Goal: Navigation & Orientation: Find specific page/section

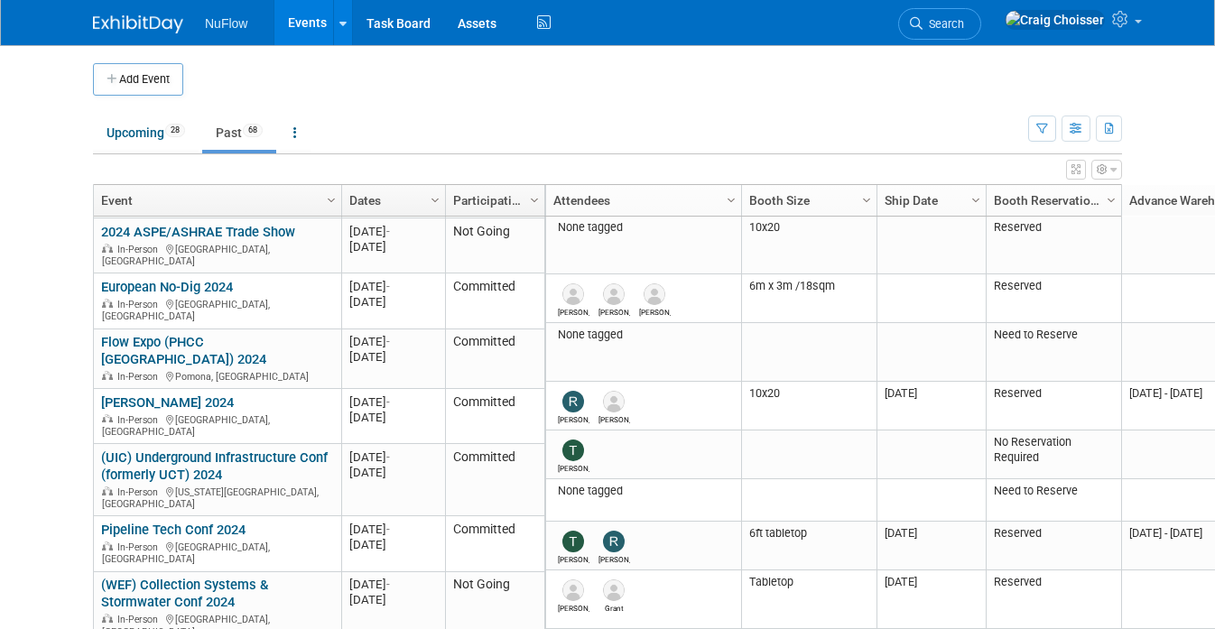
scroll to position [1456, 0]
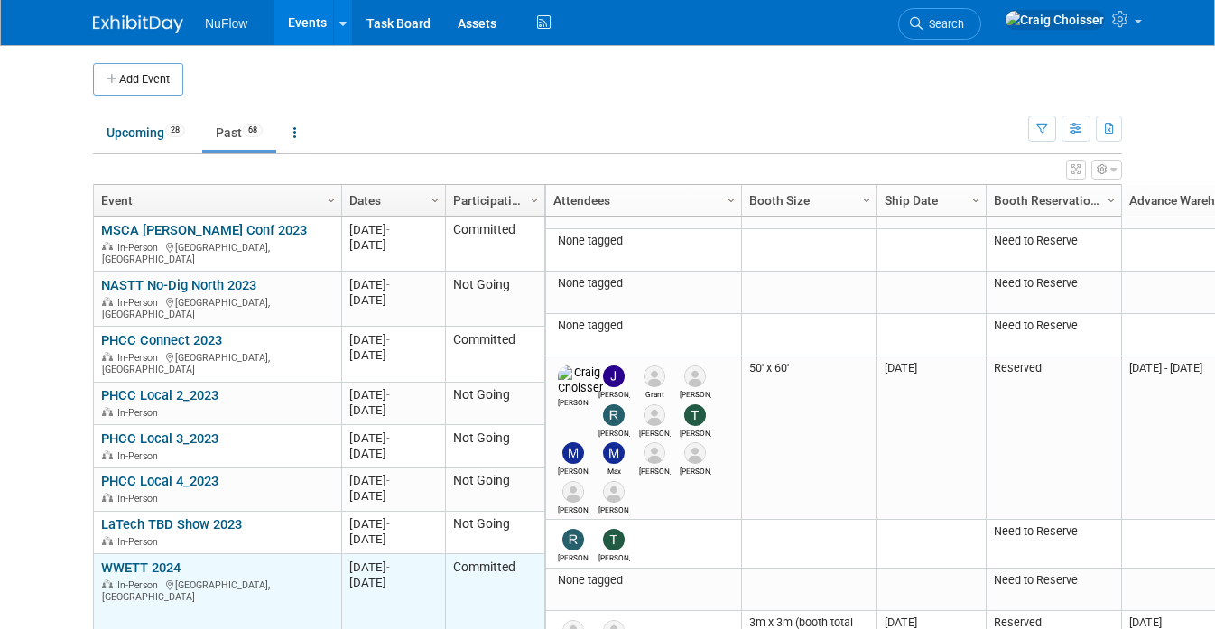
click at [145, 559] on link "WWETT 2024" at bounding box center [140, 567] width 79 height 16
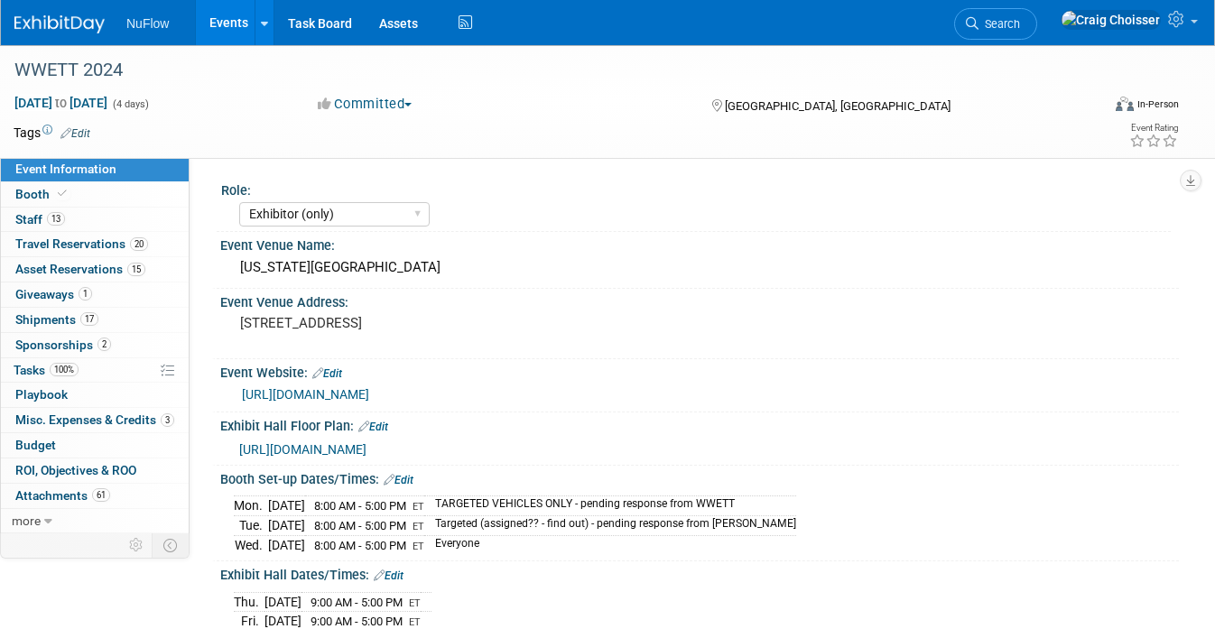
select select "Exhibitor (only)"
click at [33, 363] on span "Tasks 100%" at bounding box center [46, 370] width 65 height 14
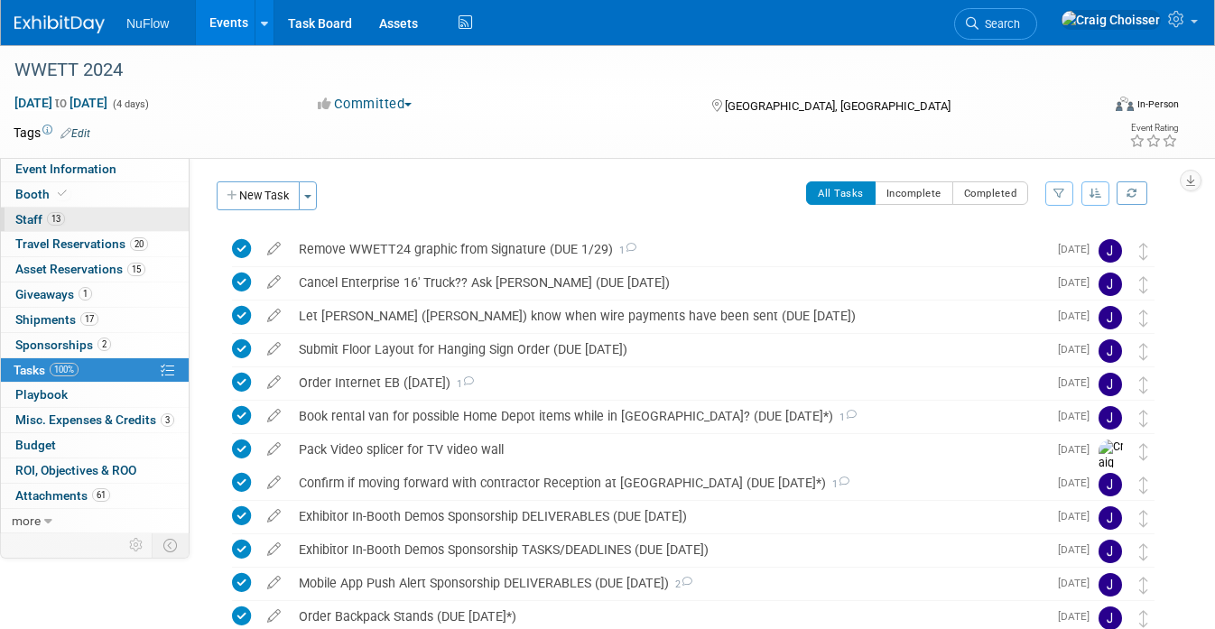
click at [28, 220] on span "Staff 13" at bounding box center [40, 219] width 50 height 14
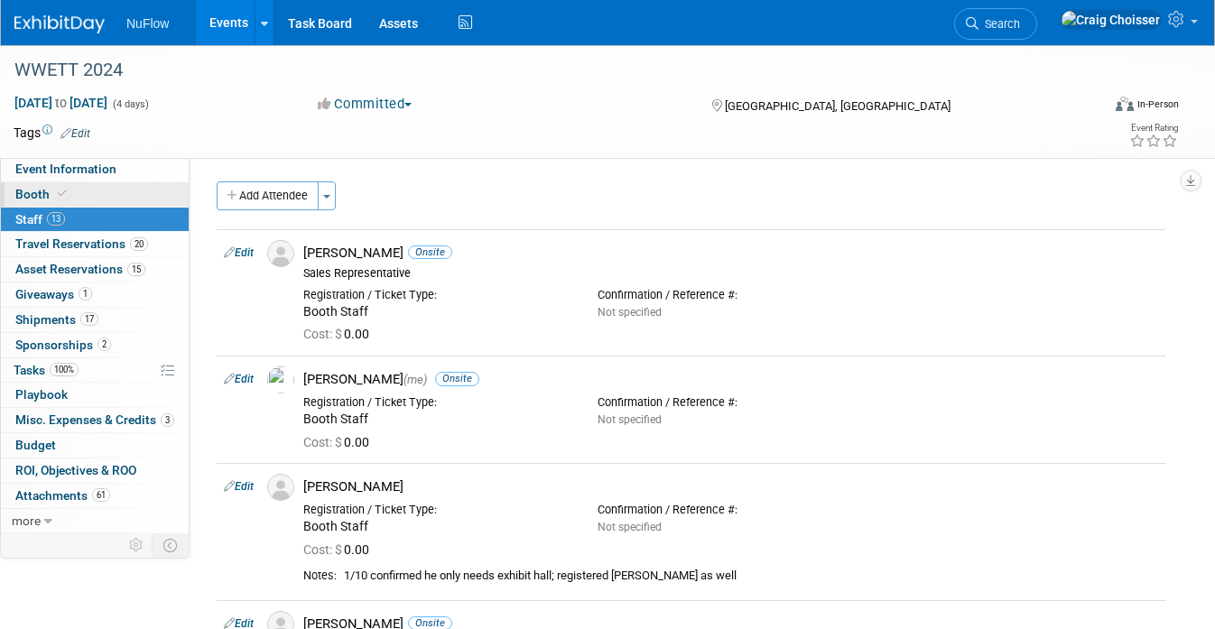
click at [32, 190] on span "Booth" at bounding box center [42, 194] width 55 height 14
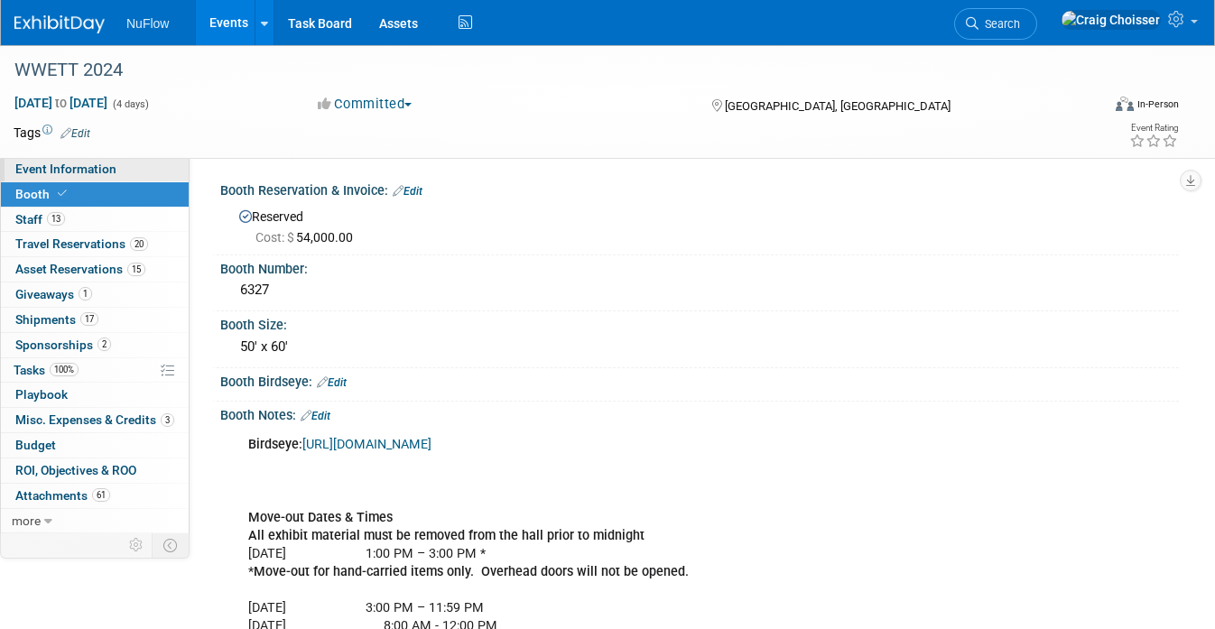
click at [77, 171] on span "Event Information" at bounding box center [65, 169] width 101 height 14
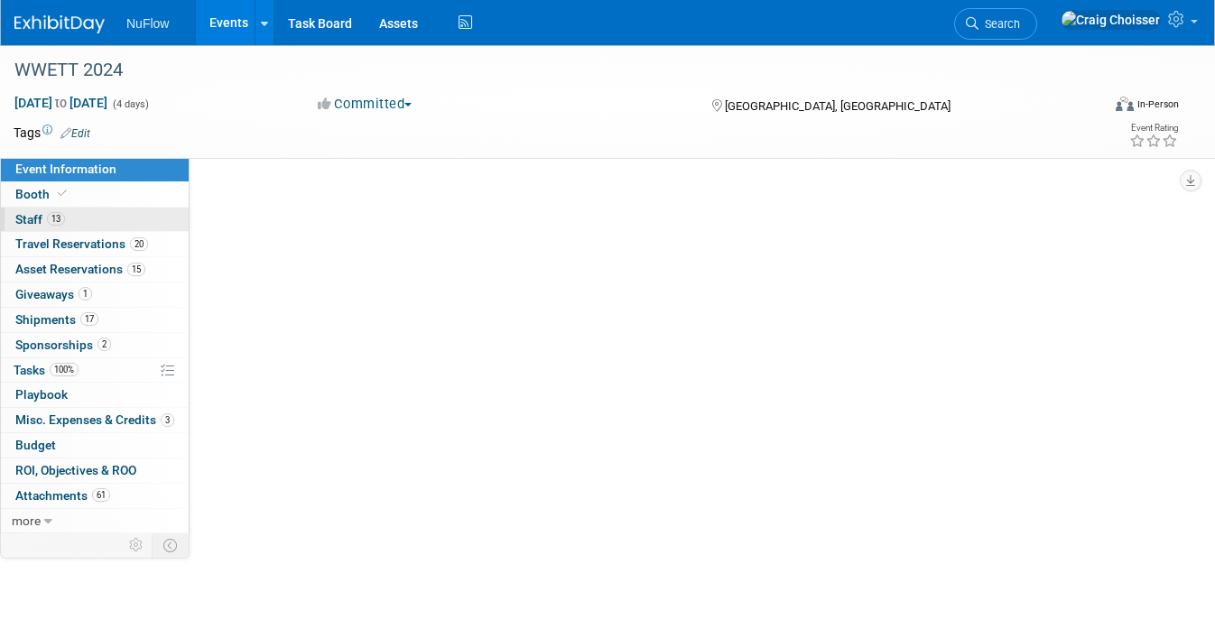
select select "Exhibitor (only)"
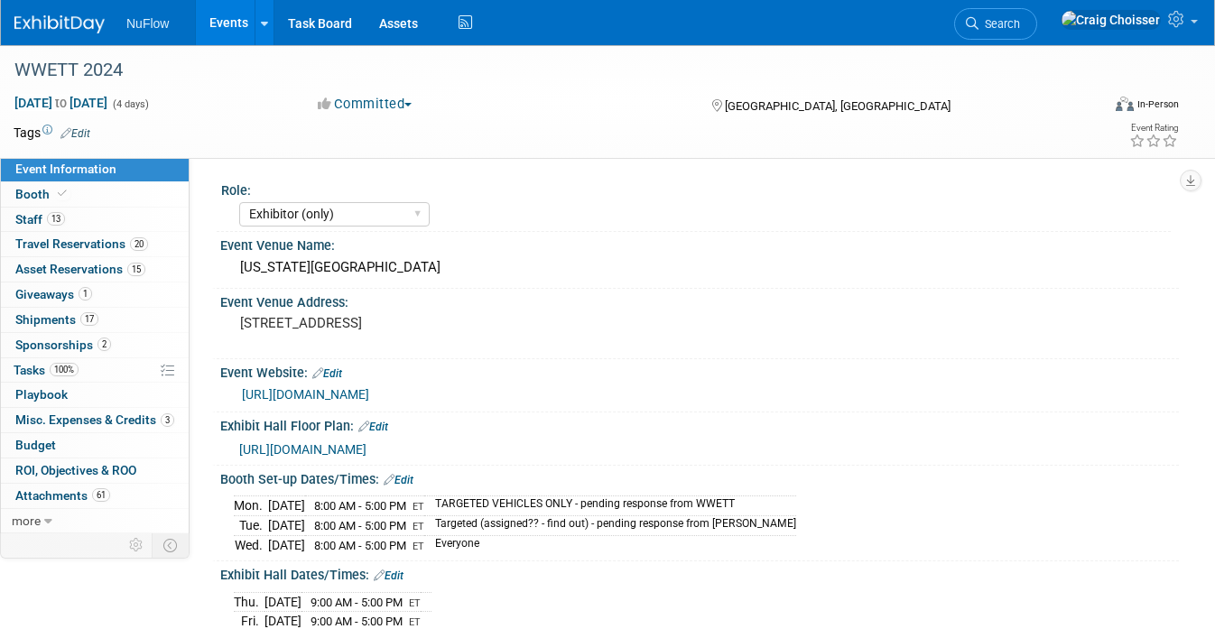
click at [234, 23] on link "Events" at bounding box center [229, 22] width 66 height 45
